Goal: Book appointment/travel/reservation

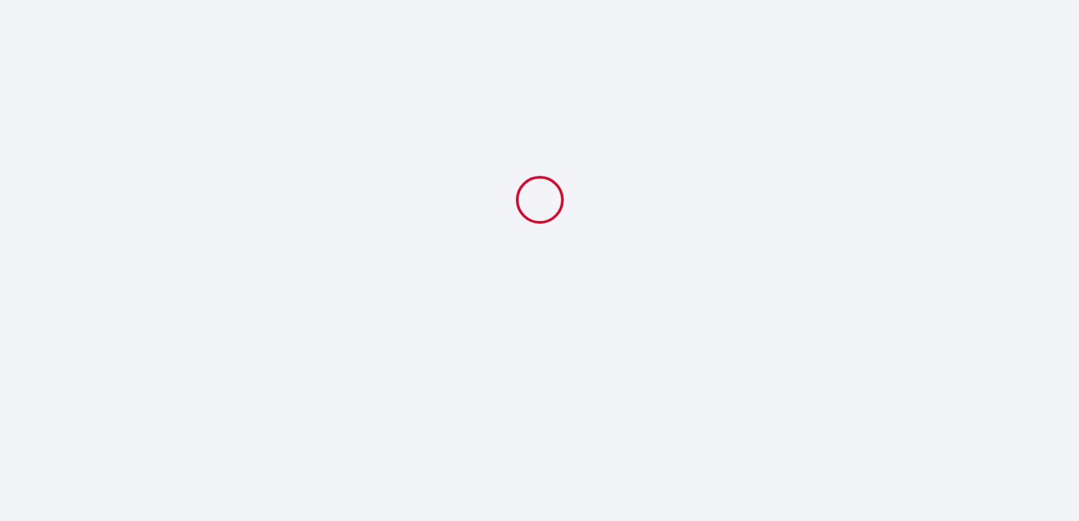
select select
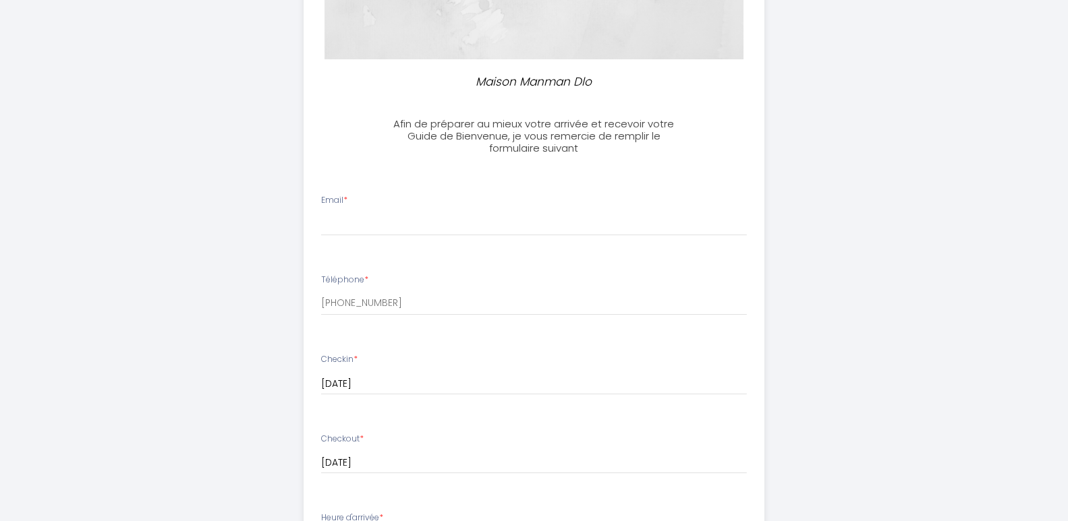
scroll to position [252, 0]
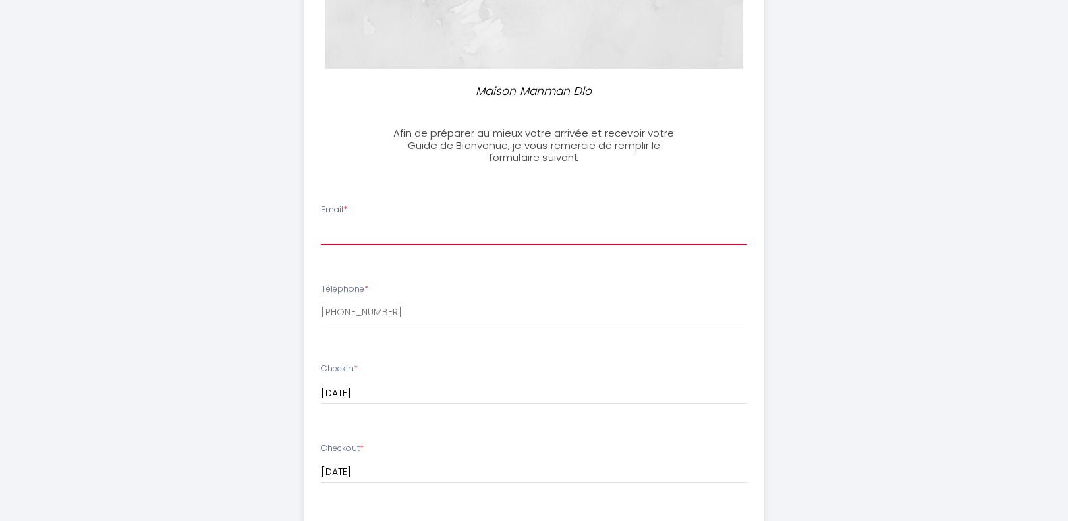
click at [436, 233] on input "Email *" at bounding box center [534, 233] width 426 height 24
type input "[EMAIL_ADDRESS][DOMAIN_NAME]"
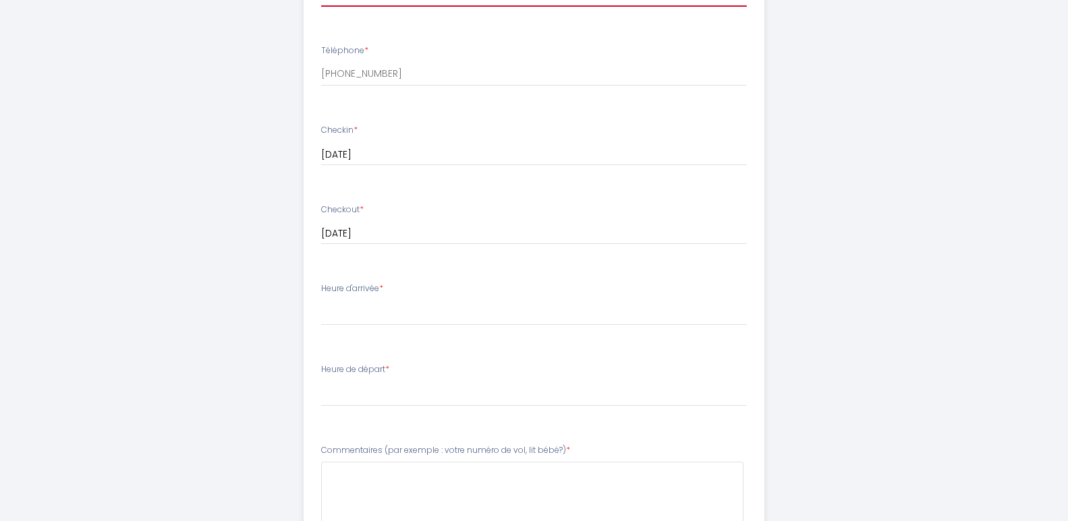
scroll to position [499, 0]
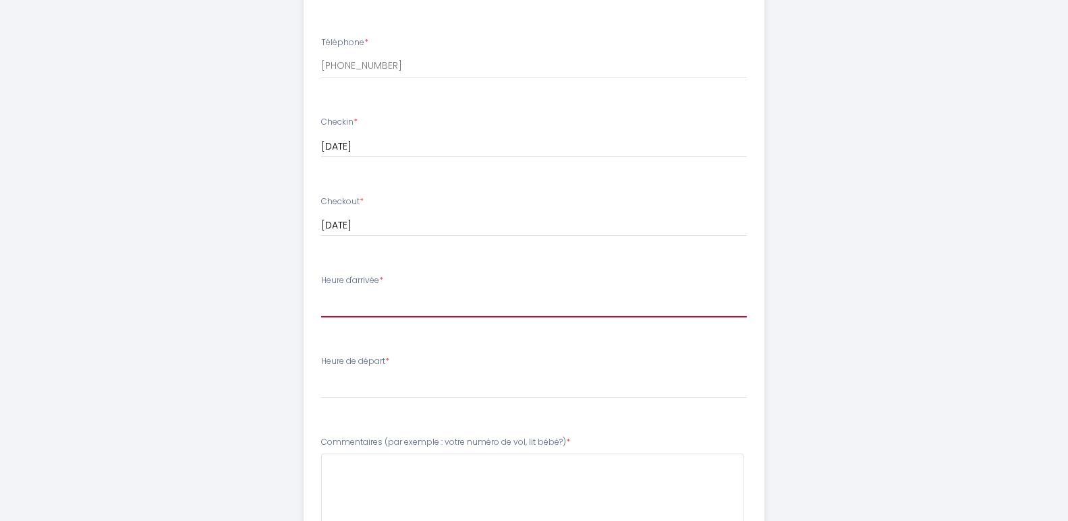
click at [434, 308] on select "17:00 17:30 18:00 18:30 19:00 19:30 20:00 20:30 21:00 21:30 22:00 22:30 23:00 2…" at bounding box center [534, 305] width 426 height 26
select select "17:00"
click at [321, 292] on select "17:00 17:30 18:00 18:30 19:00 19:30 20:00 20:30 21:00 21:30 22:00 22:30 23:00 2…" at bounding box center [534, 305] width 426 height 26
click at [408, 306] on select "17:00 17:30 18:00 18:30 19:00 19:30 20:00 20:30 21:00 21:30 22:00 22:30 23:00 2…" at bounding box center [534, 305] width 426 height 26
click at [817, 130] on div "Maison Manman Dlo Afin de préparer au mieux votre arrivée et recevoir votre Gui…" at bounding box center [534, 122] width 691 height 1243
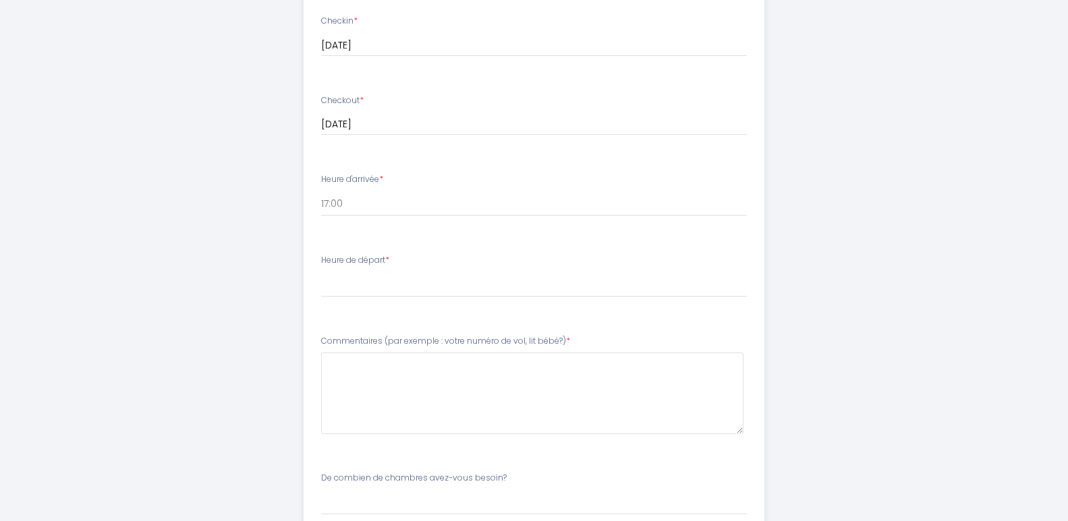
scroll to position [606, 0]
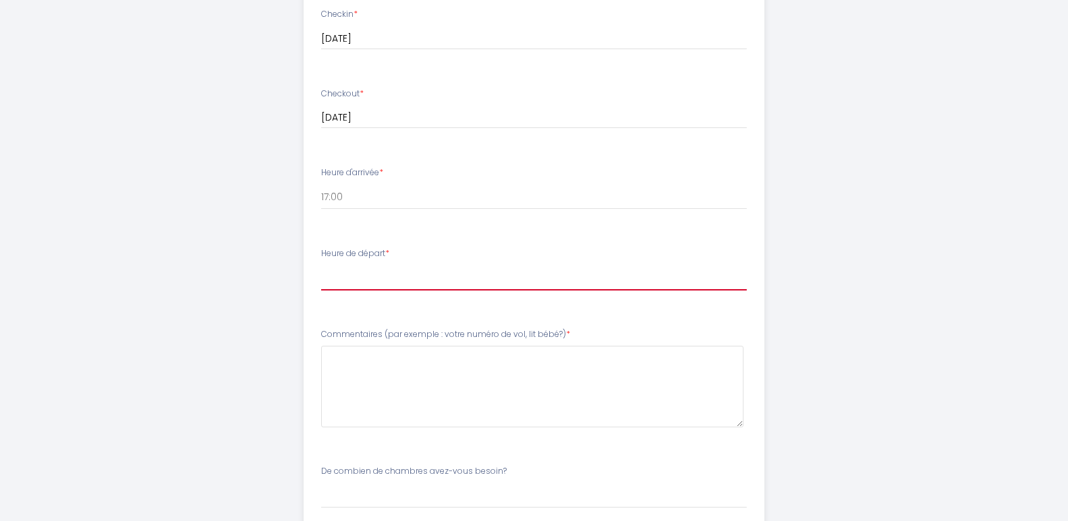
click at [347, 280] on select "00:00 00:30 01:00 01:30 02:00 02:30 03:00 03:30 04:00 04:30 05:00 05:30 06:00 0…" at bounding box center [534, 278] width 426 height 26
select select "11:00"
click at [321, 265] on select "00:00 00:30 01:00 01:30 02:00 02:30 03:00 03:30 04:00 04:30 05:00 05:30 06:00 0…" at bounding box center [534, 278] width 426 height 26
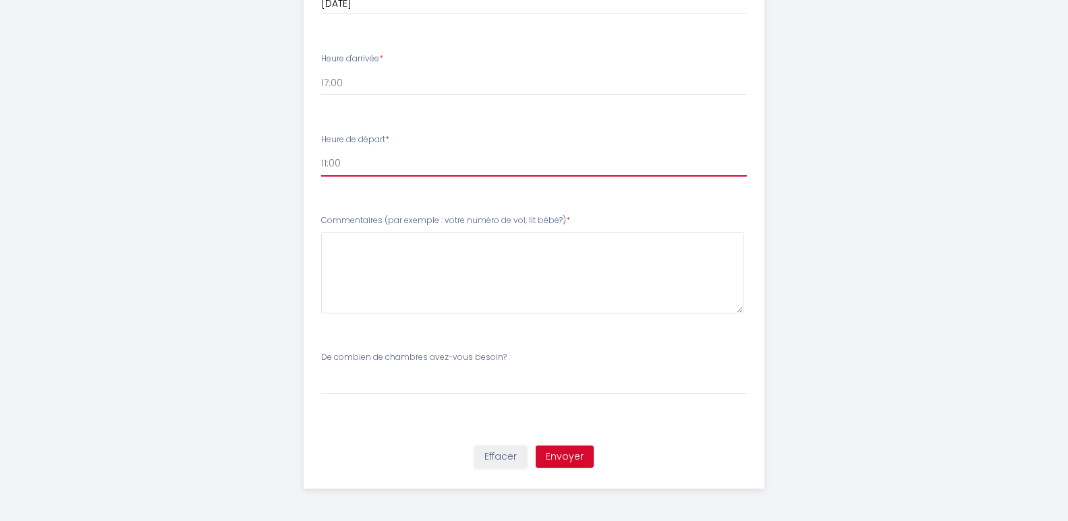
scroll to position [722, 0]
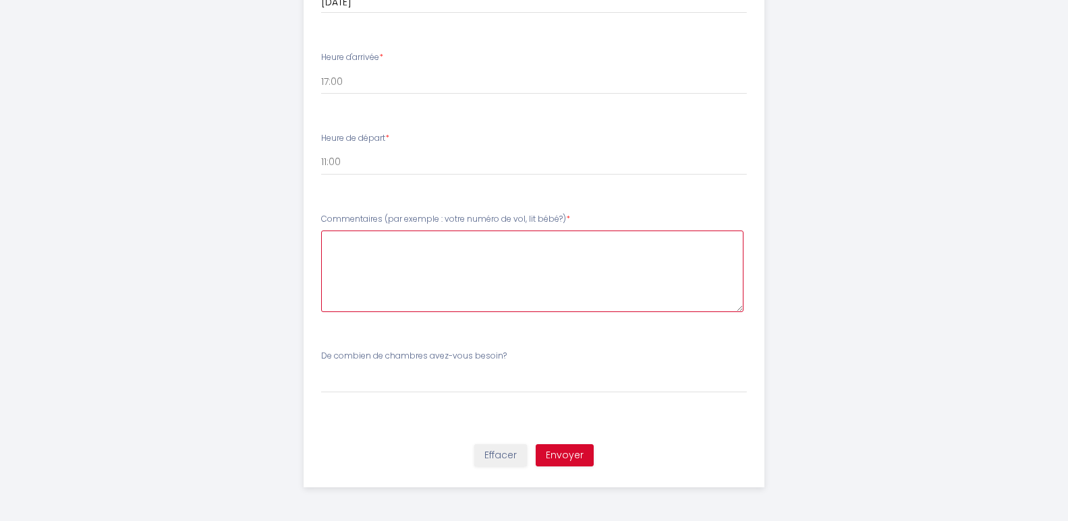
click at [350, 246] on bébé\?\)6 at bounding box center [532, 272] width 422 height 82
type bébé\?\)6 "n"
paste bébé\?\)6 "SS948"
type bébé\?\)6 "nous arrivons avec le vol : SS948 à [GEOGRAPHIC_DATA]"
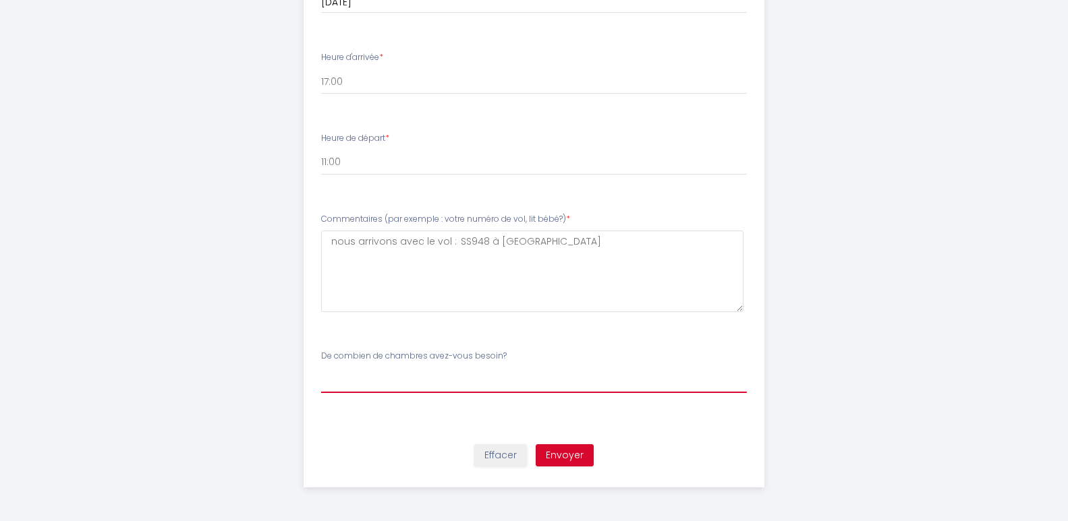
click at [349, 380] on select "[PERSON_NAME] combien de chambres avez-vous besoin? 1 2 3 4" at bounding box center [534, 381] width 426 height 26
select select "4"
click at [321, 368] on select "[PERSON_NAME] combien de chambres avez-vous besoin? 1 2 3 4" at bounding box center [534, 381] width 426 height 26
click at [564, 453] on button "Envoyer" at bounding box center [565, 456] width 58 height 23
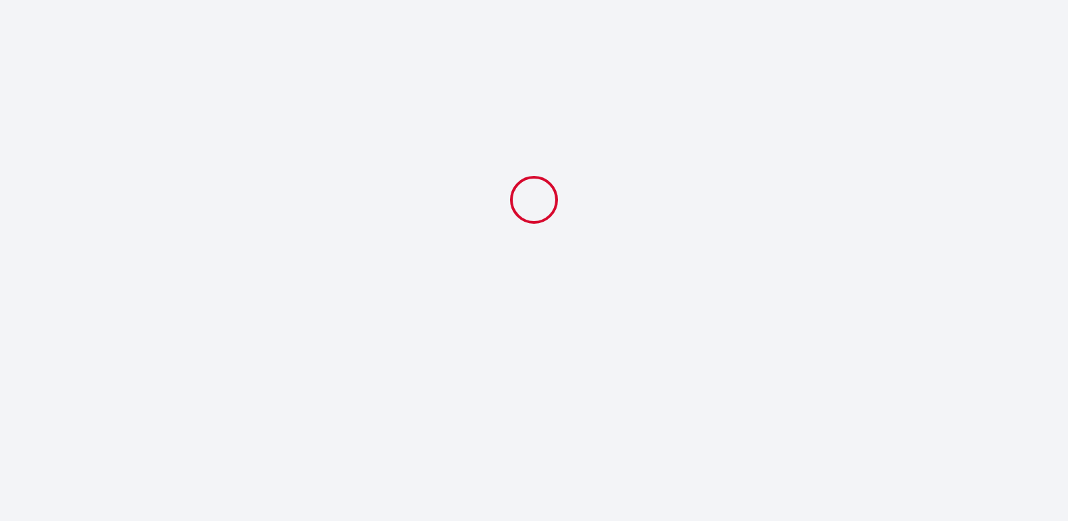
scroll to position [0, 0]
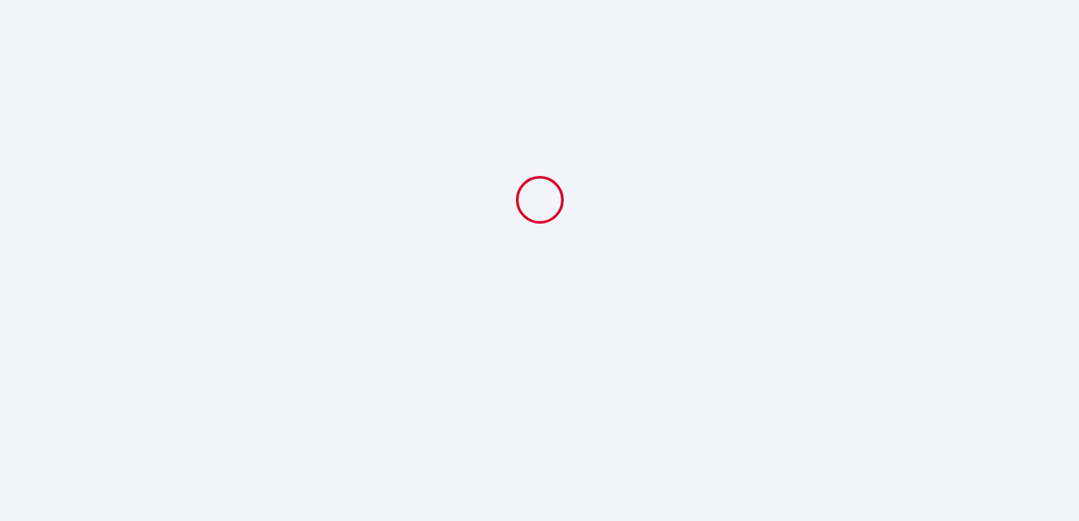
select select "11:00"
select select "4"
